Goal: Task Accomplishment & Management: Manage account settings

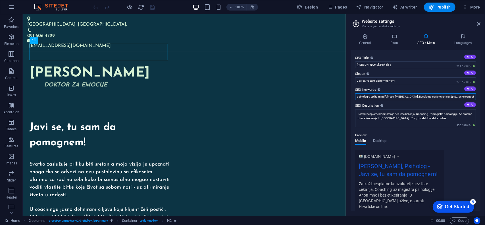
type input "psiholog u splitu,mindfulness, [MEDICAL_DATA], savjetovanje u Splitu, anksiozno…"
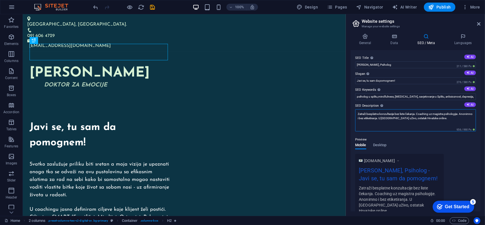
type textarea "Zatraži konzultacije bez liste čekanja. Coaching uz magistra psihologije. Anoni…"
